Goal: Find specific page/section: Find specific page/section

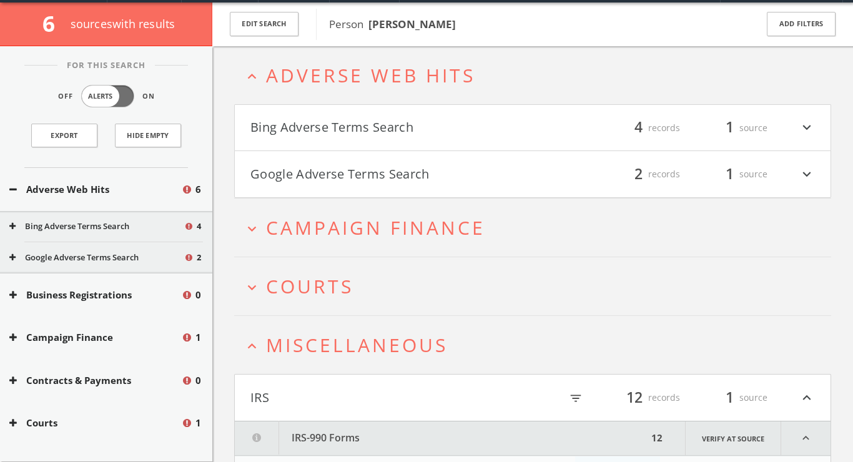
scroll to position [47, 0]
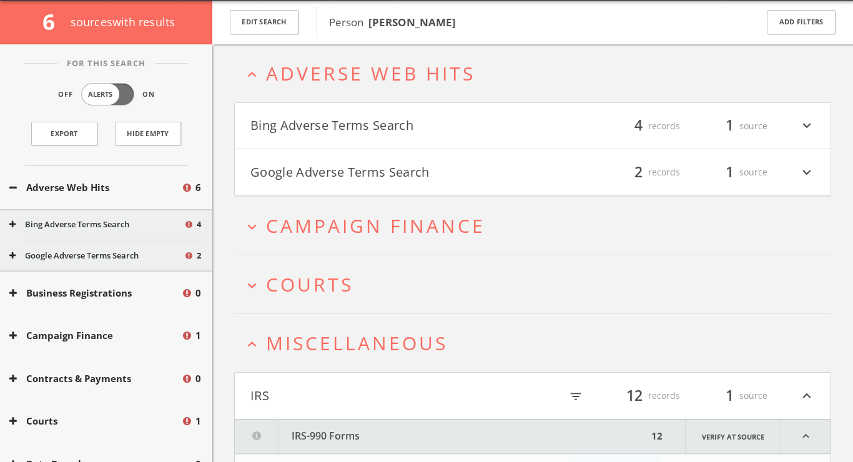
click at [319, 129] on button "Bing Adverse Terms Search" at bounding box center [391, 126] width 282 height 21
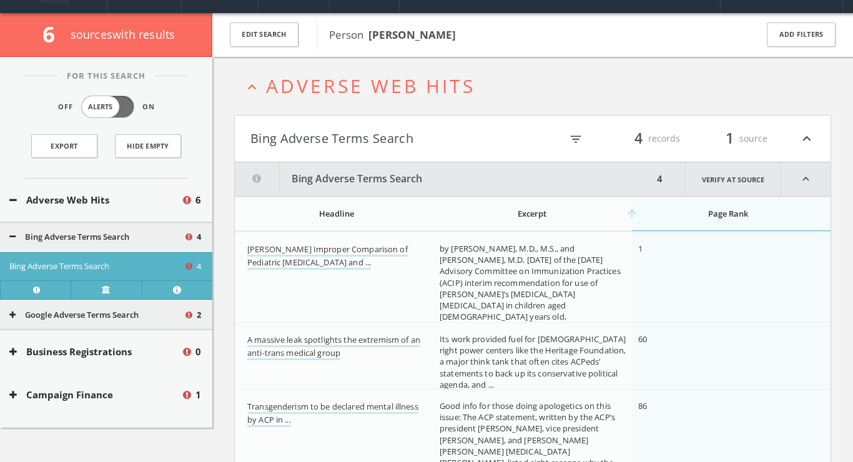
scroll to position [0, 0]
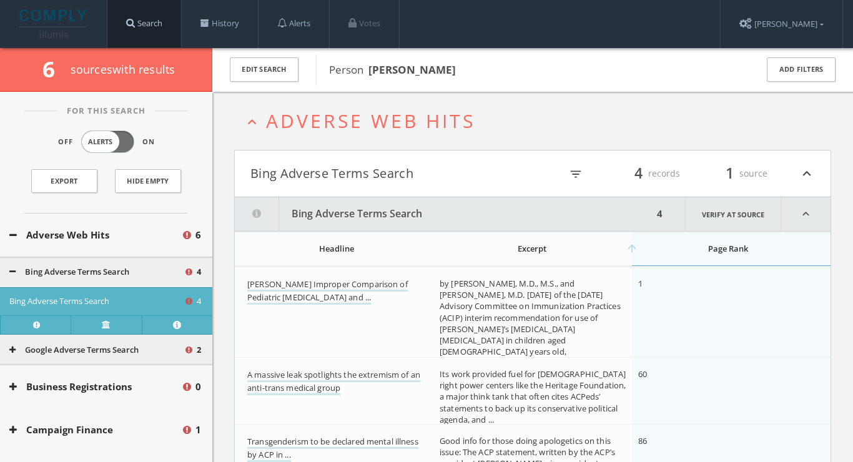
click at [156, 32] on link "Search" at bounding box center [144, 23] width 74 height 47
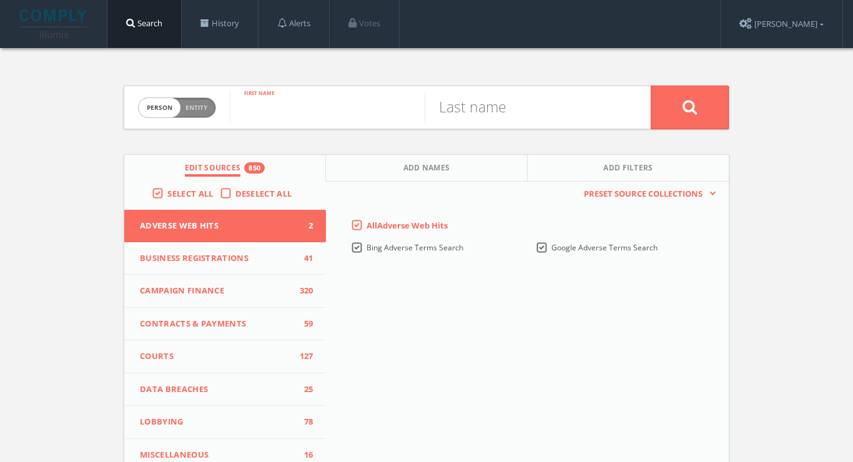
click at [333, 116] on input "text" at bounding box center [327, 107] width 195 height 32
type input "[PERSON_NAME]"
drag, startPoint x: 333, startPoint y: 116, endPoint x: 428, endPoint y: 0, distance: 149.6
click at [428, 0] on div "Search History Alerts Votes [PERSON_NAME] Edit Profile Change Password Security…" at bounding box center [475, 24] width 736 height 48
click at [470, 112] on input "savage" at bounding box center [522, 107] width 195 height 32
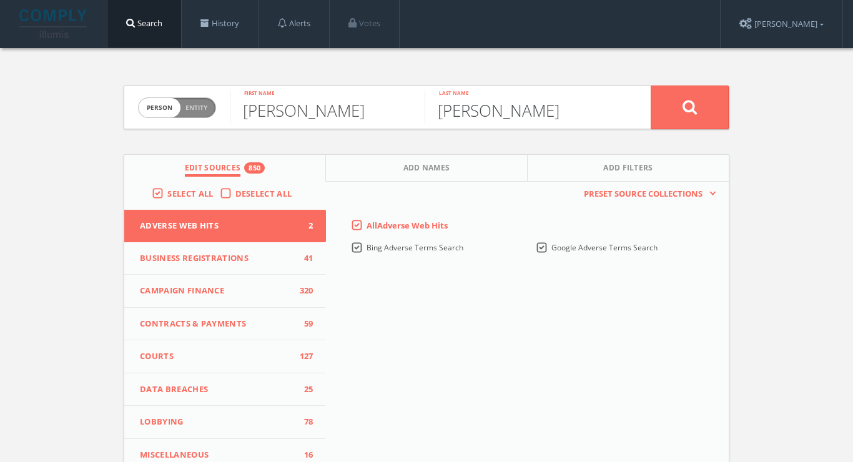
click at [456, 115] on input "[PERSON_NAME]" at bounding box center [522, 107] width 195 height 32
type input "sivadge"
click at [690, 107] on button at bounding box center [690, 108] width 78 height 44
